Goal: Navigation & Orientation: Find specific page/section

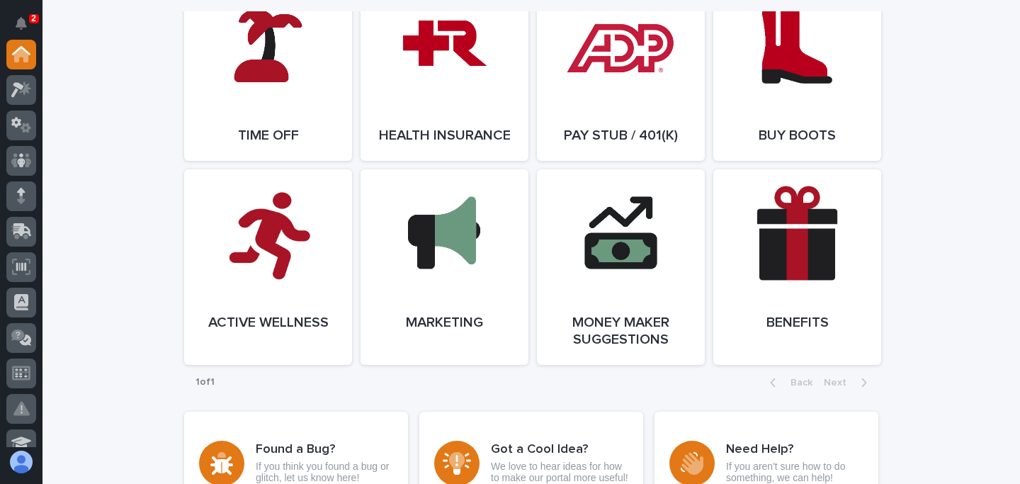
scroll to position [2603, 0]
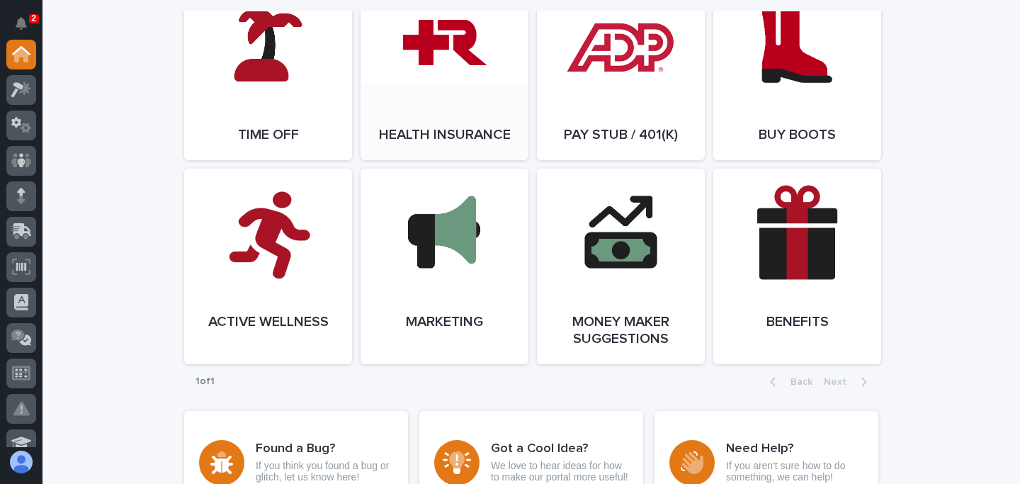
click at [475, 120] on link "Open Link" at bounding box center [445, 71] width 168 height 178
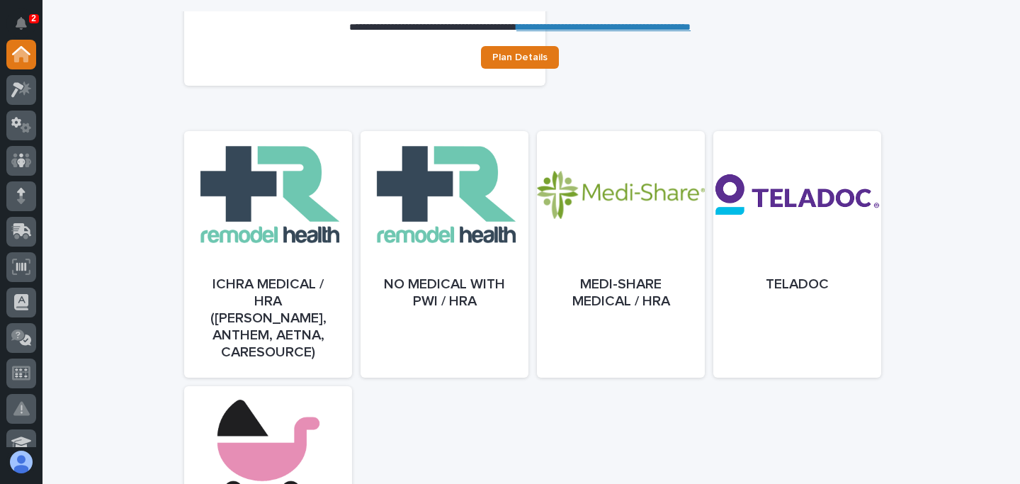
scroll to position [613, 0]
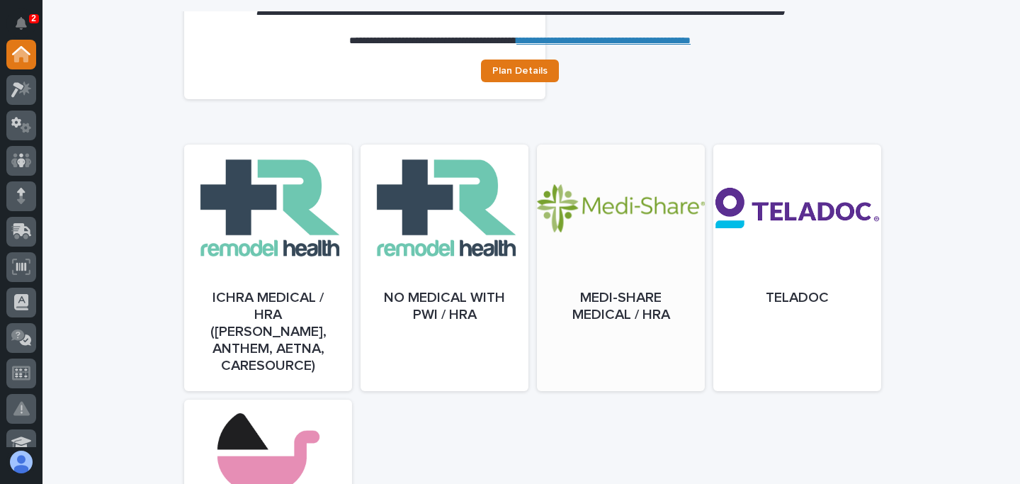
click at [621, 217] on div at bounding box center [621, 282] width 168 height 246
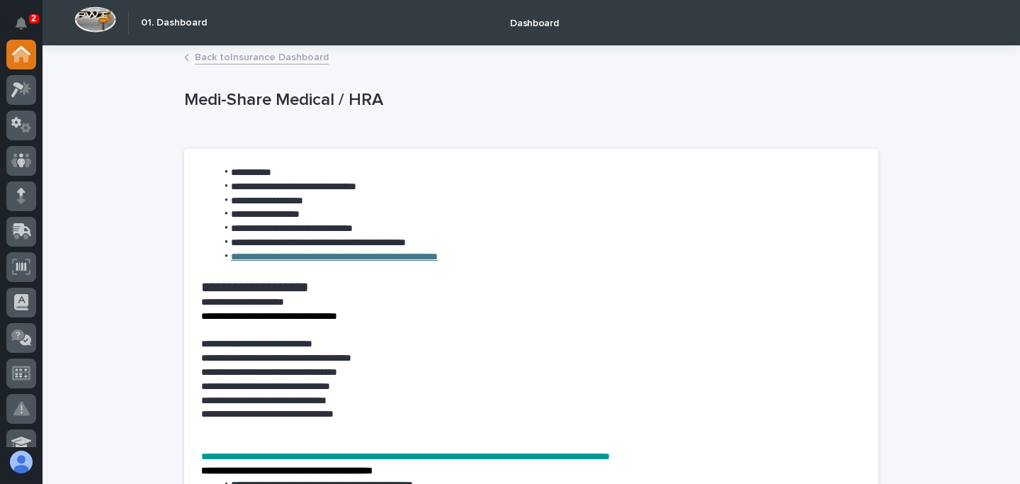
click at [381, 261] on link "**********" at bounding box center [334, 256] width 207 height 10
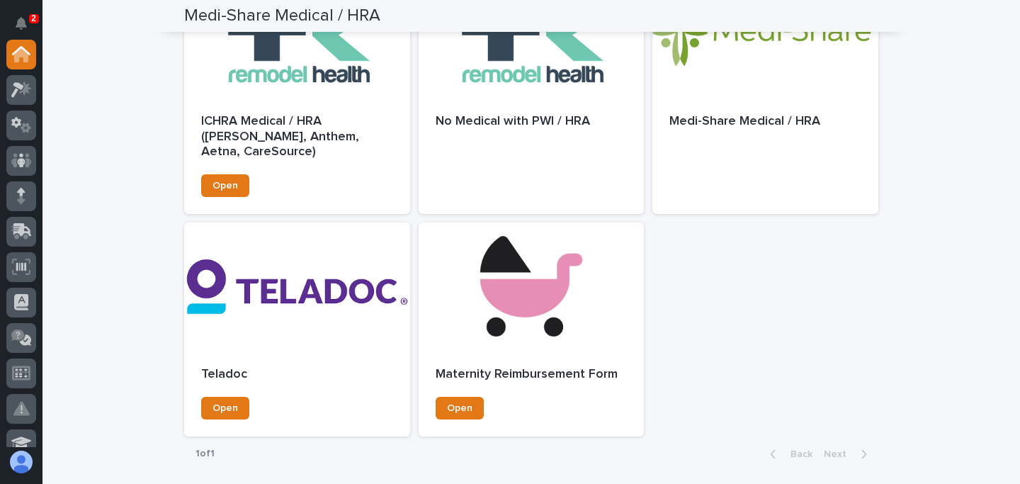
scroll to position [834, 0]
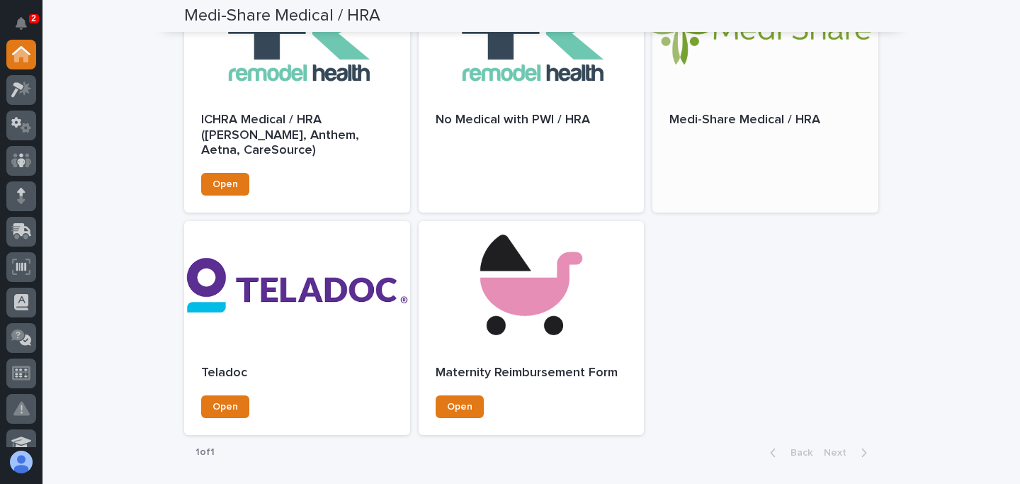
click at [754, 96] on div "Medi-Share Medical / HRA" at bounding box center [765, 128] width 226 height 64
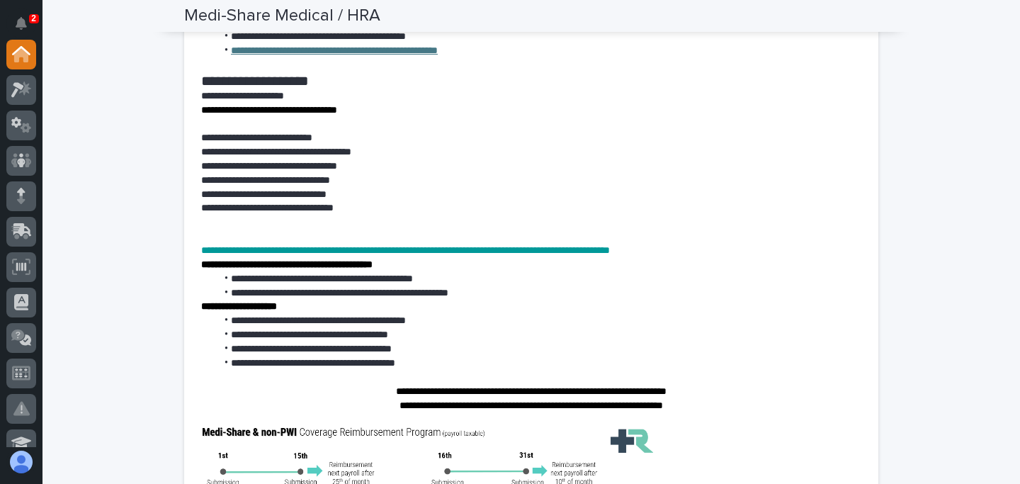
scroll to position [212, 0]
